Goal: Task Accomplishment & Management: Use online tool/utility

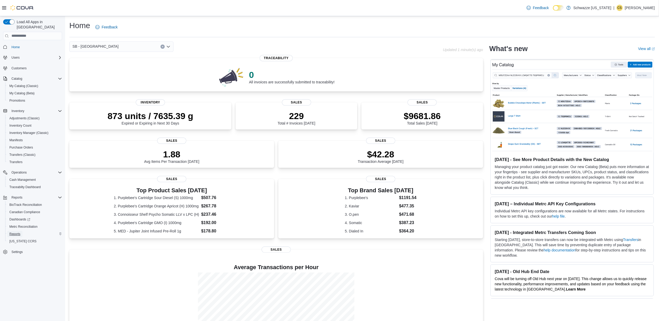
click at [22, 231] on link "Reports" at bounding box center [14, 234] width 15 height 6
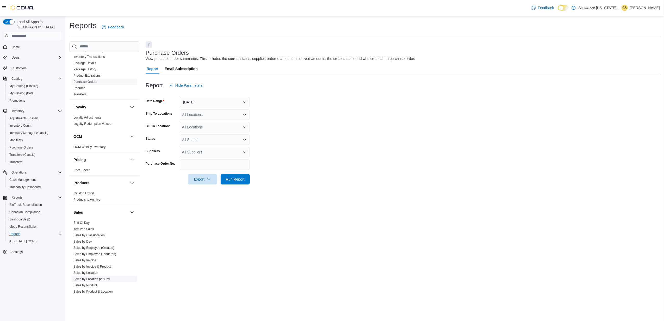
scroll to position [278, 0]
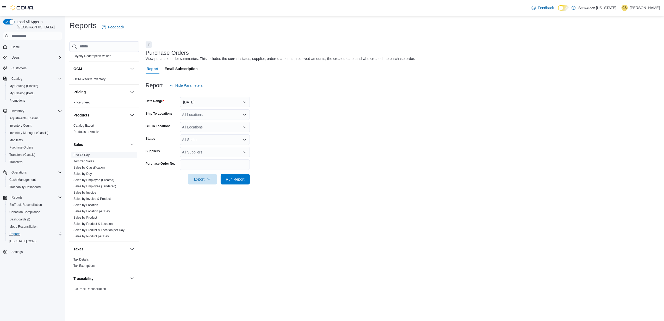
click at [79, 156] on link "End Of Day" at bounding box center [82, 155] width 16 height 4
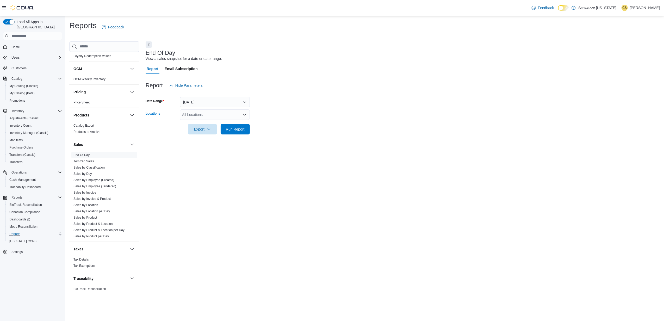
click at [216, 113] on div "All Locations" at bounding box center [215, 114] width 70 height 10
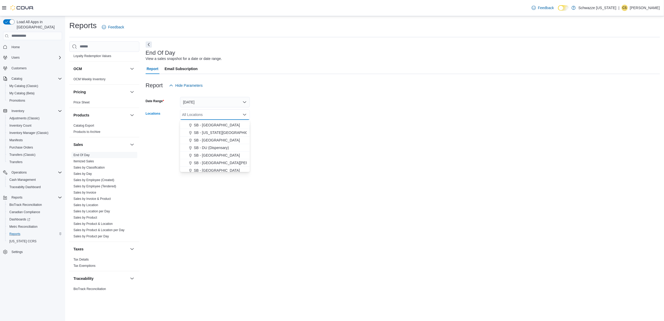
click at [213, 169] on span "SB - Garden City" at bounding box center [217, 170] width 46 height 5
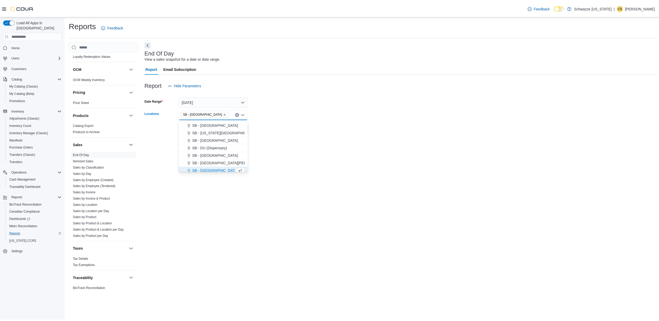
scroll to position [107, 0]
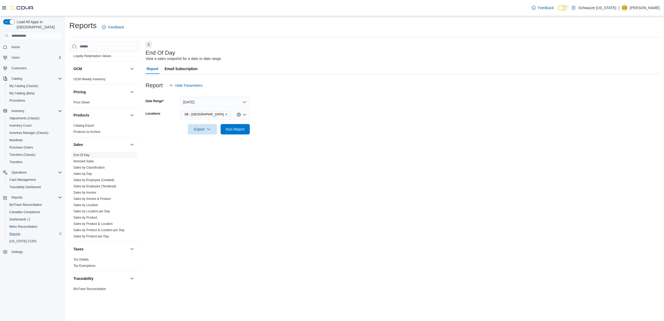
drag, startPoint x: 293, startPoint y: 141, endPoint x: 250, endPoint y: 141, distance: 43.5
click at [293, 141] on div "End Of Day View a sales snapshot for a date or date range. Report Email Subscri…" at bounding box center [403, 166] width 515 height 251
click at [243, 129] on span "Run Report" at bounding box center [235, 128] width 19 height 5
